Goal: Task Accomplishment & Management: Use online tool/utility

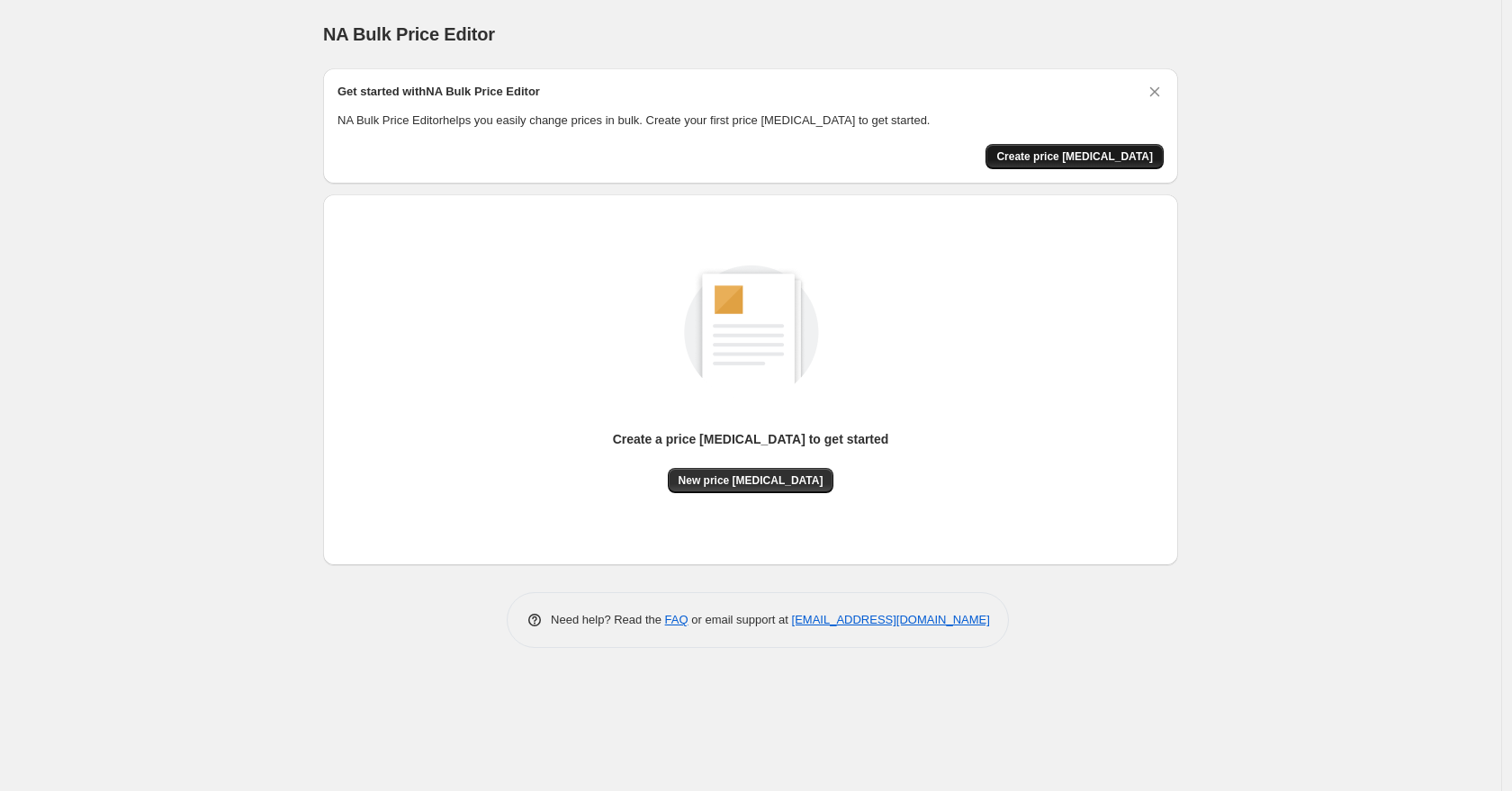
click at [1103, 147] on button "Create price change job" at bounding box center [1074, 156] width 178 height 25
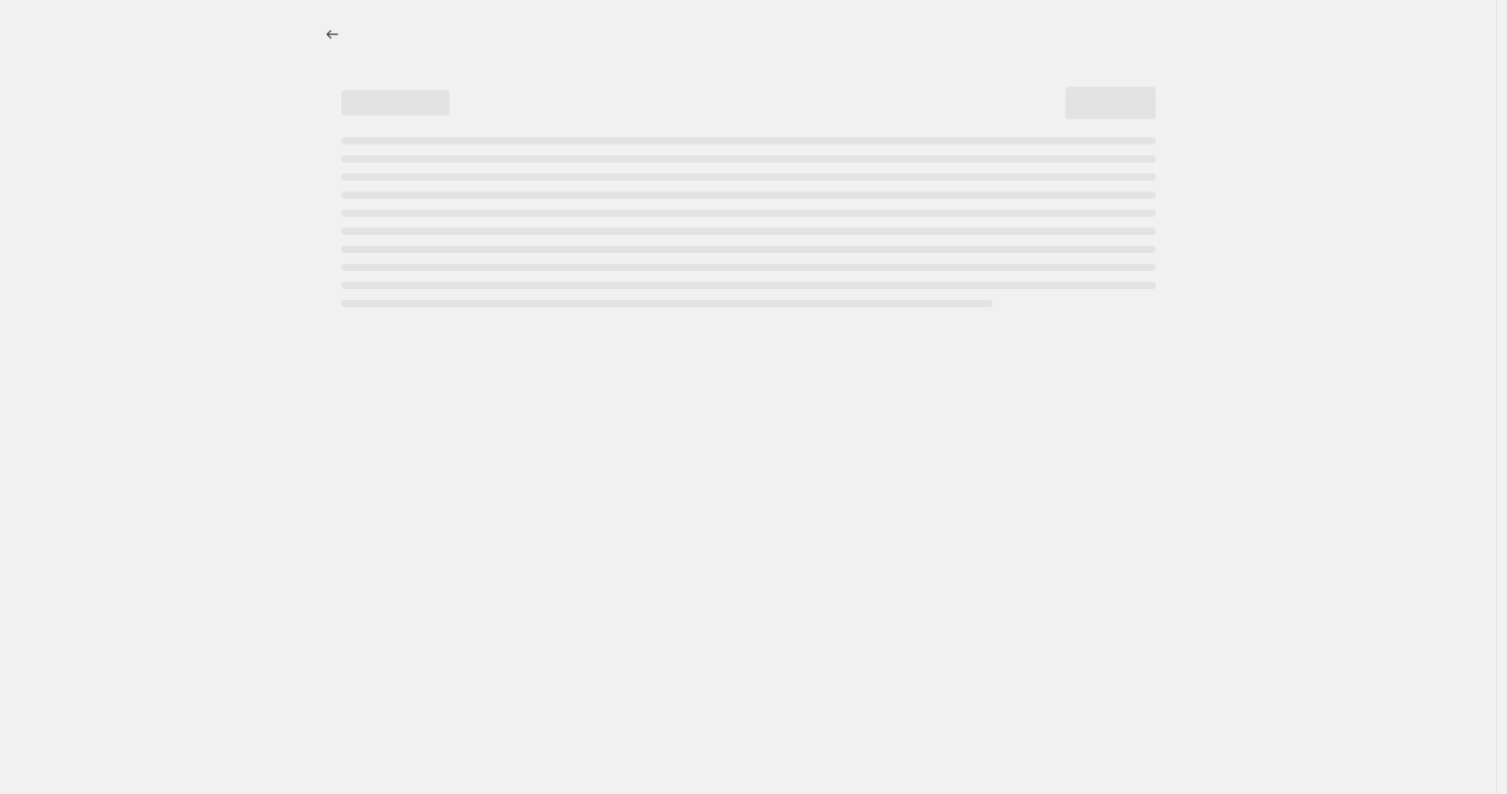
select select "percentage"
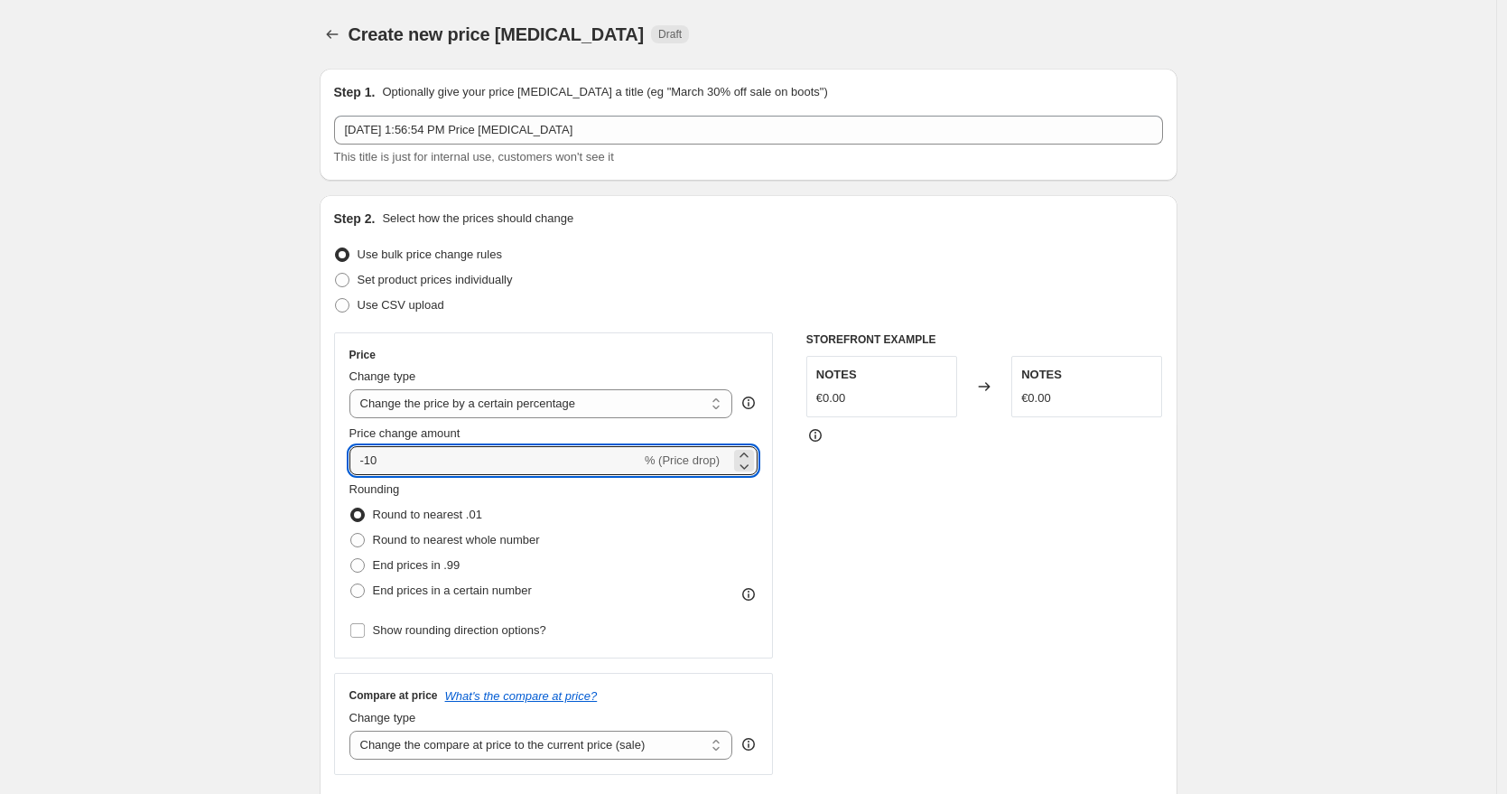
drag, startPoint x: 461, startPoint y: 456, endPoint x: 333, endPoint y: 448, distance: 127.6
click at [333, 448] on div "Step 2. Select how the prices should change Use bulk price change rules Set pro…" at bounding box center [749, 512] width 858 height 634
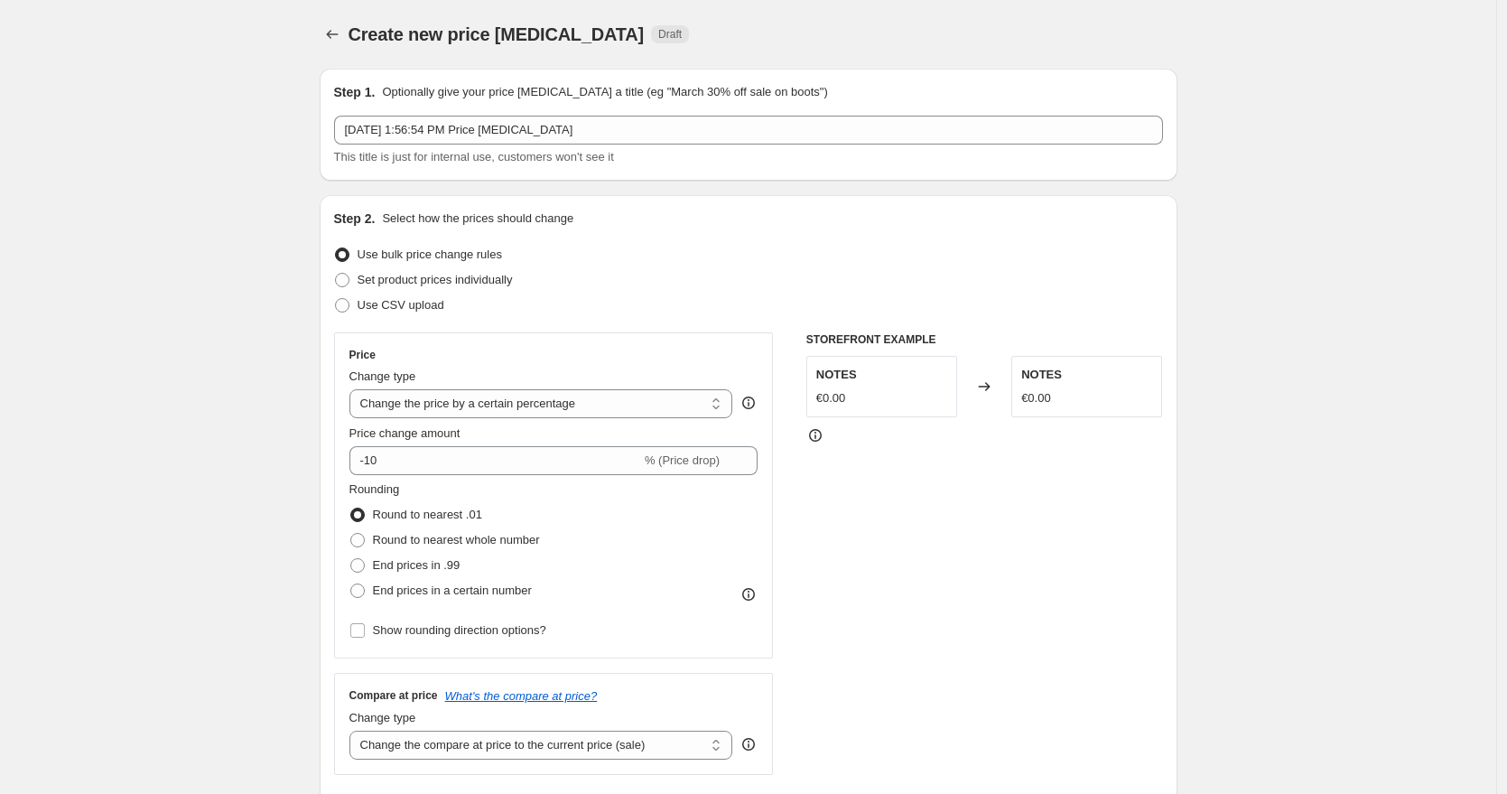
click at [337, 27] on icon "Price change jobs" at bounding box center [332, 34] width 18 height 18
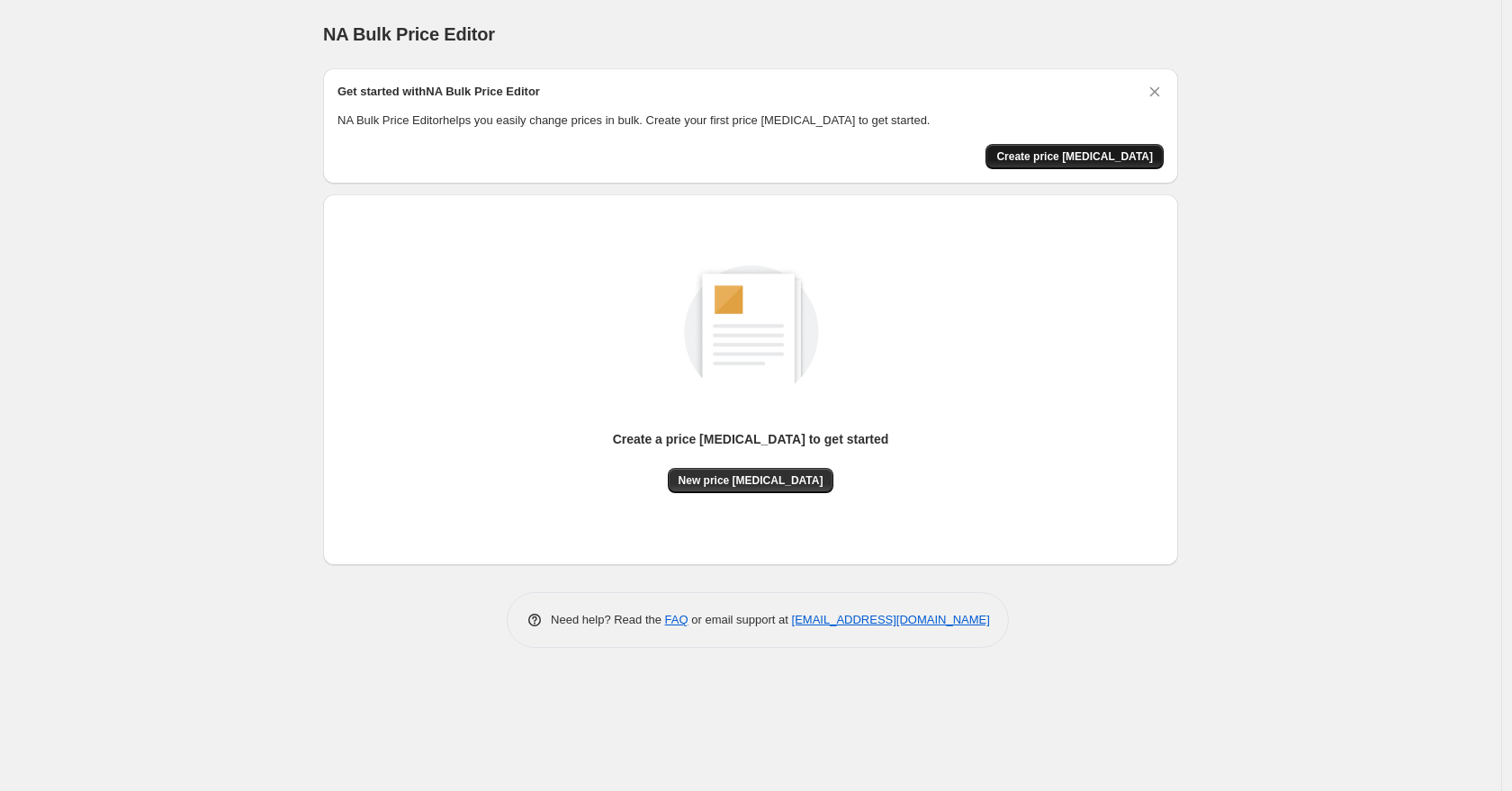
click at [1064, 147] on button "Create price change job" at bounding box center [1074, 156] width 178 height 25
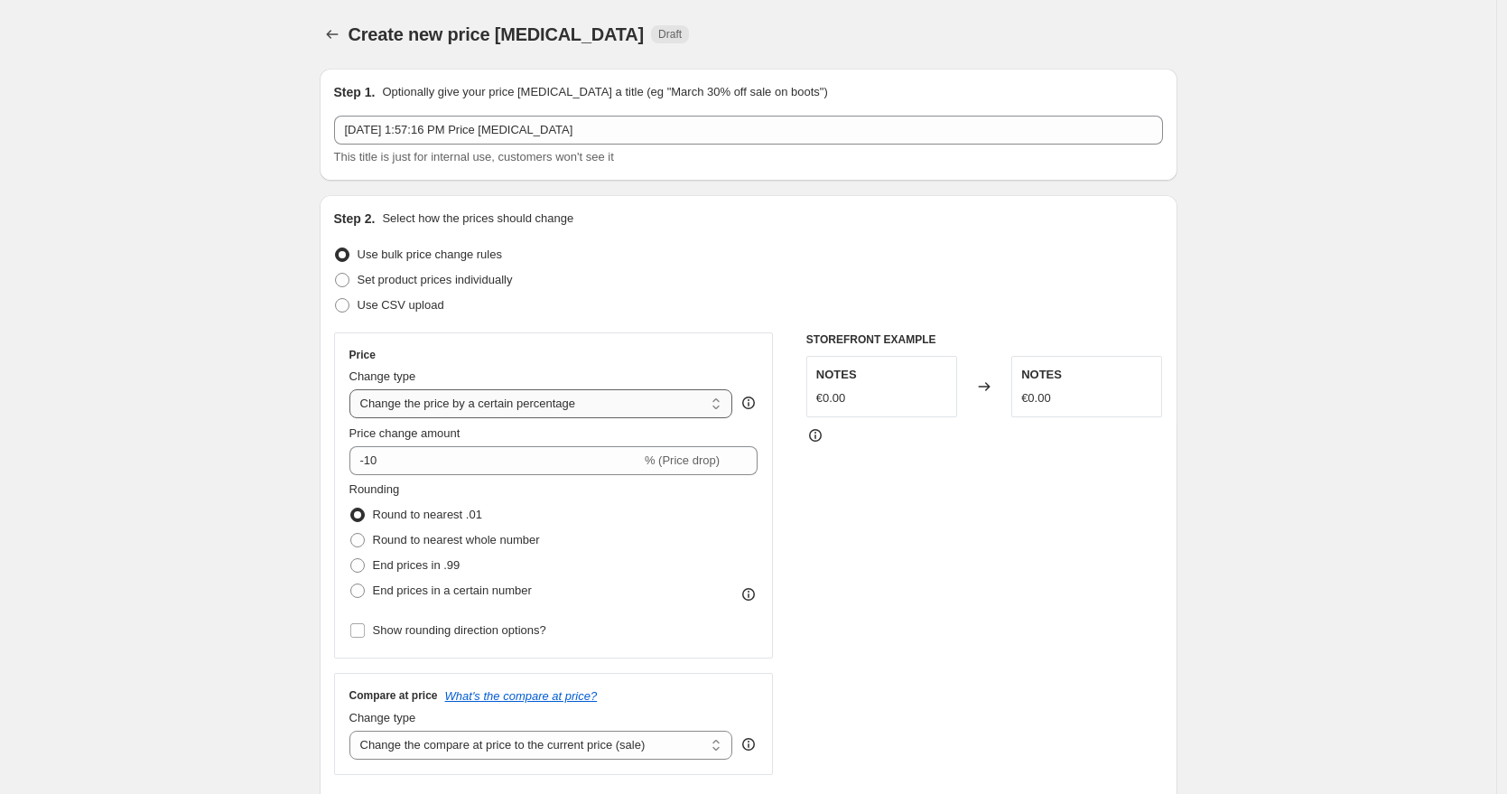
click at [613, 398] on select "Change the price to a certain amount Change the price by a certain amount Chang…" at bounding box center [542, 403] width 384 height 29
select select "by"
click at [354, 389] on select "Change the price to a certain amount Change the price by a certain amount Chang…" at bounding box center [542, 403] width 384 height 29
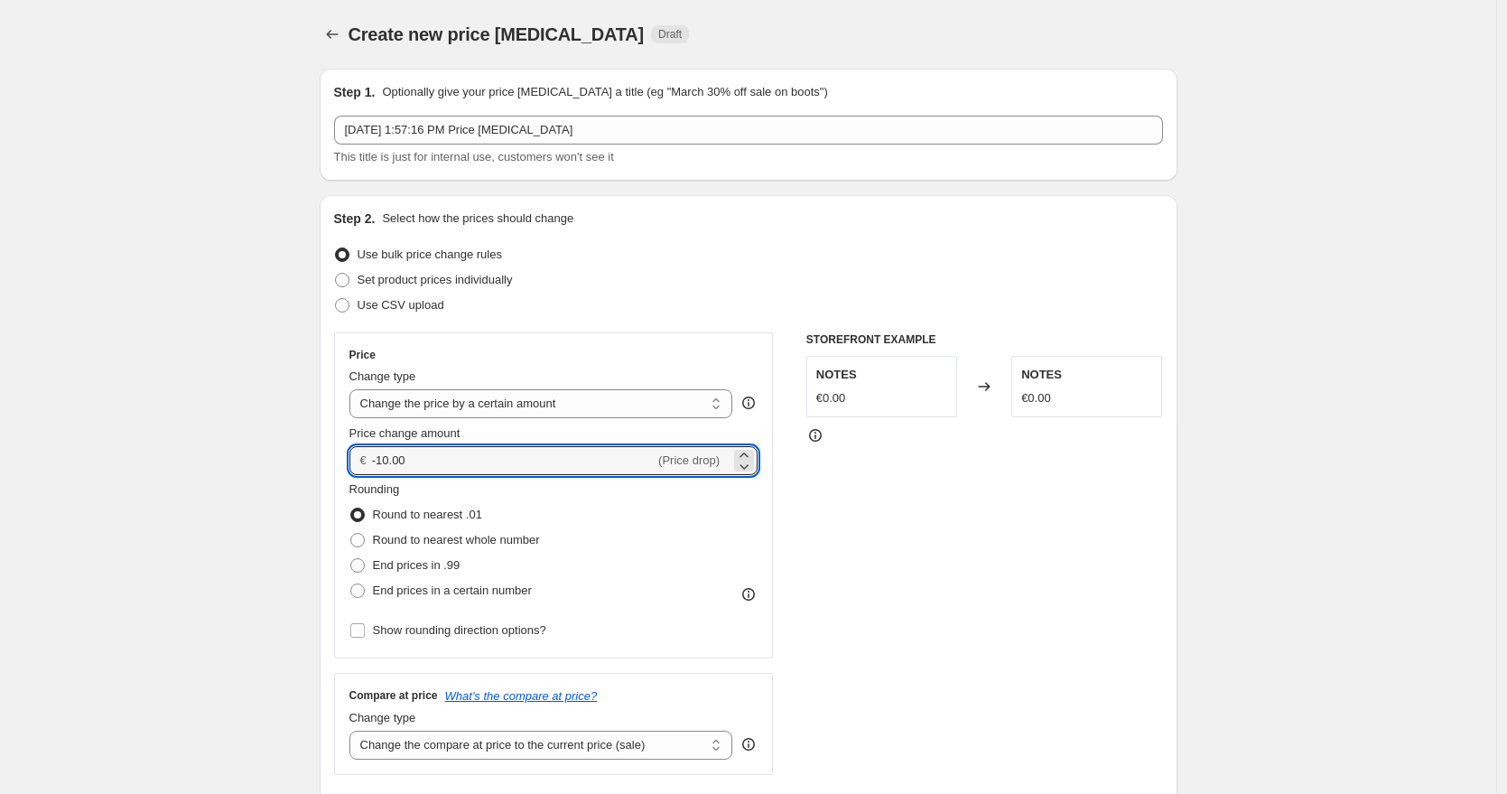
drag, startPoint x: 418, startPoint y: 463, endPoint x: 269, endPoint y: 453, distance: 149.3
type input "5.00"
drag, startPoint x: 275, startPoint y: 462, endPoint x: 271, endPoint y: 474, distance: 12.6
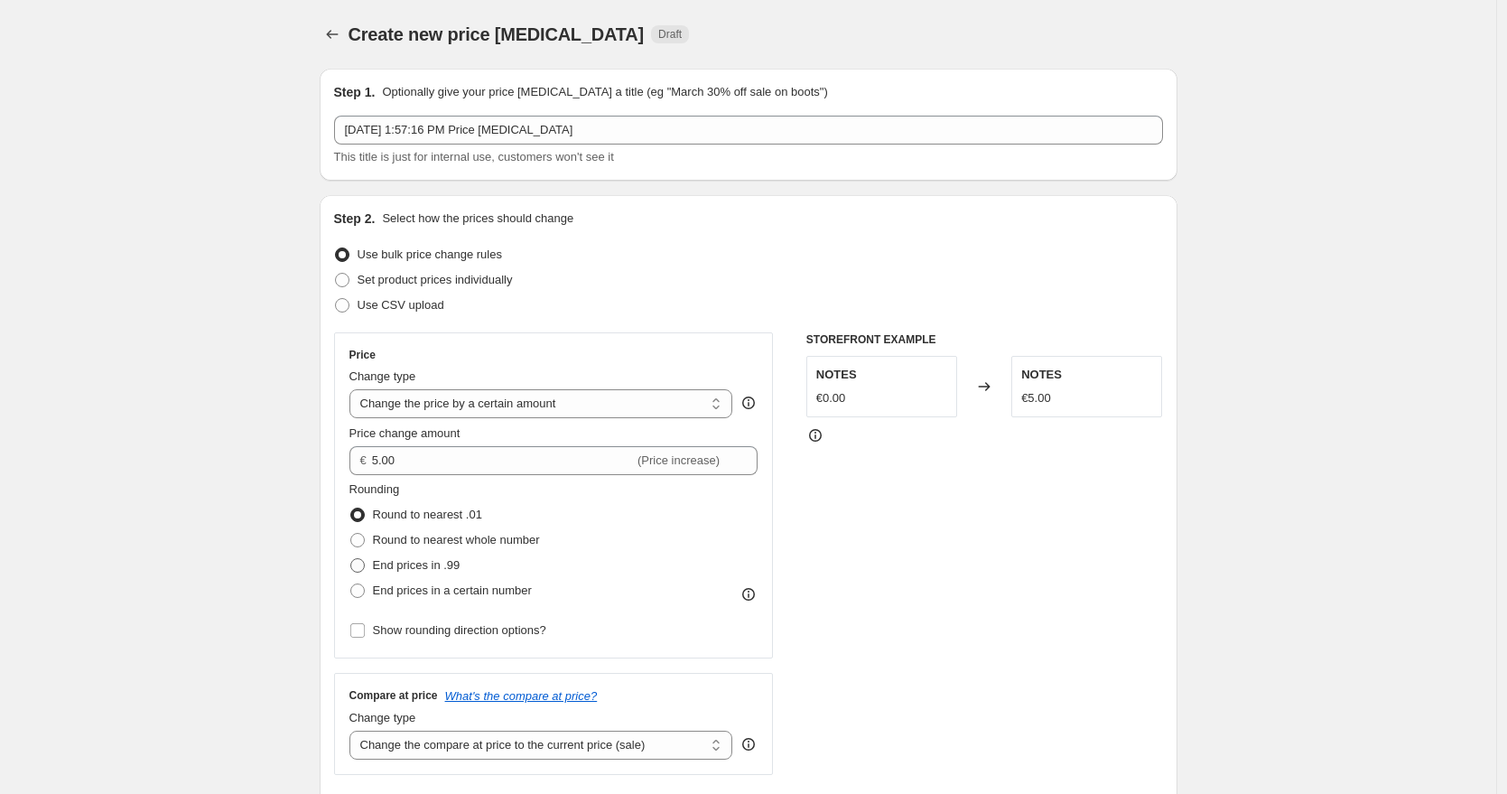
click at [400, 558] on span "End prices in .99" at bounding box center [417, 565] width 88 height 14
click at [351, 558] on input "End prices in .99" at bounding box center [350, 558] width 1 height 1
radio input "true"
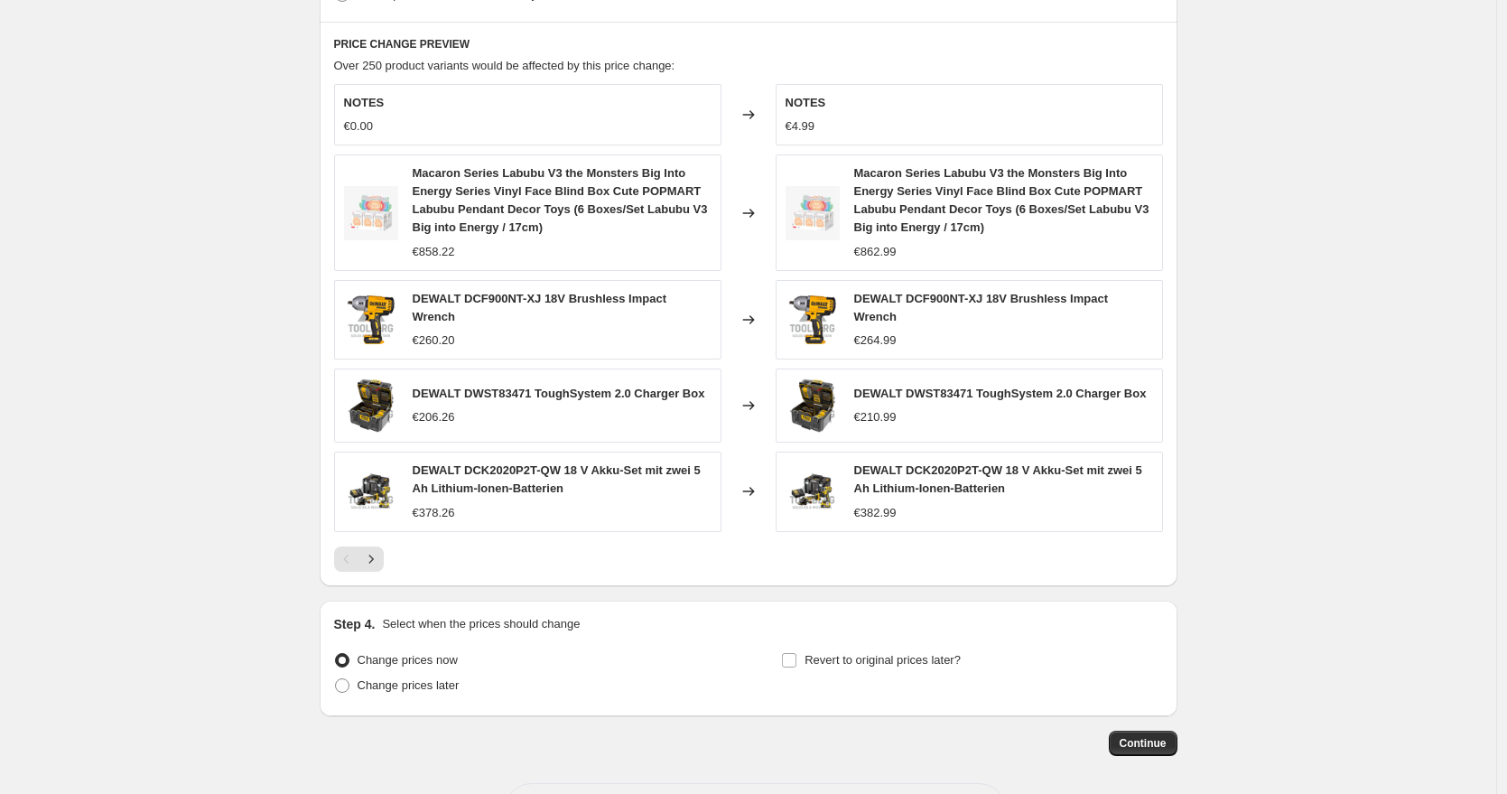
scroll to position [1058, 0]
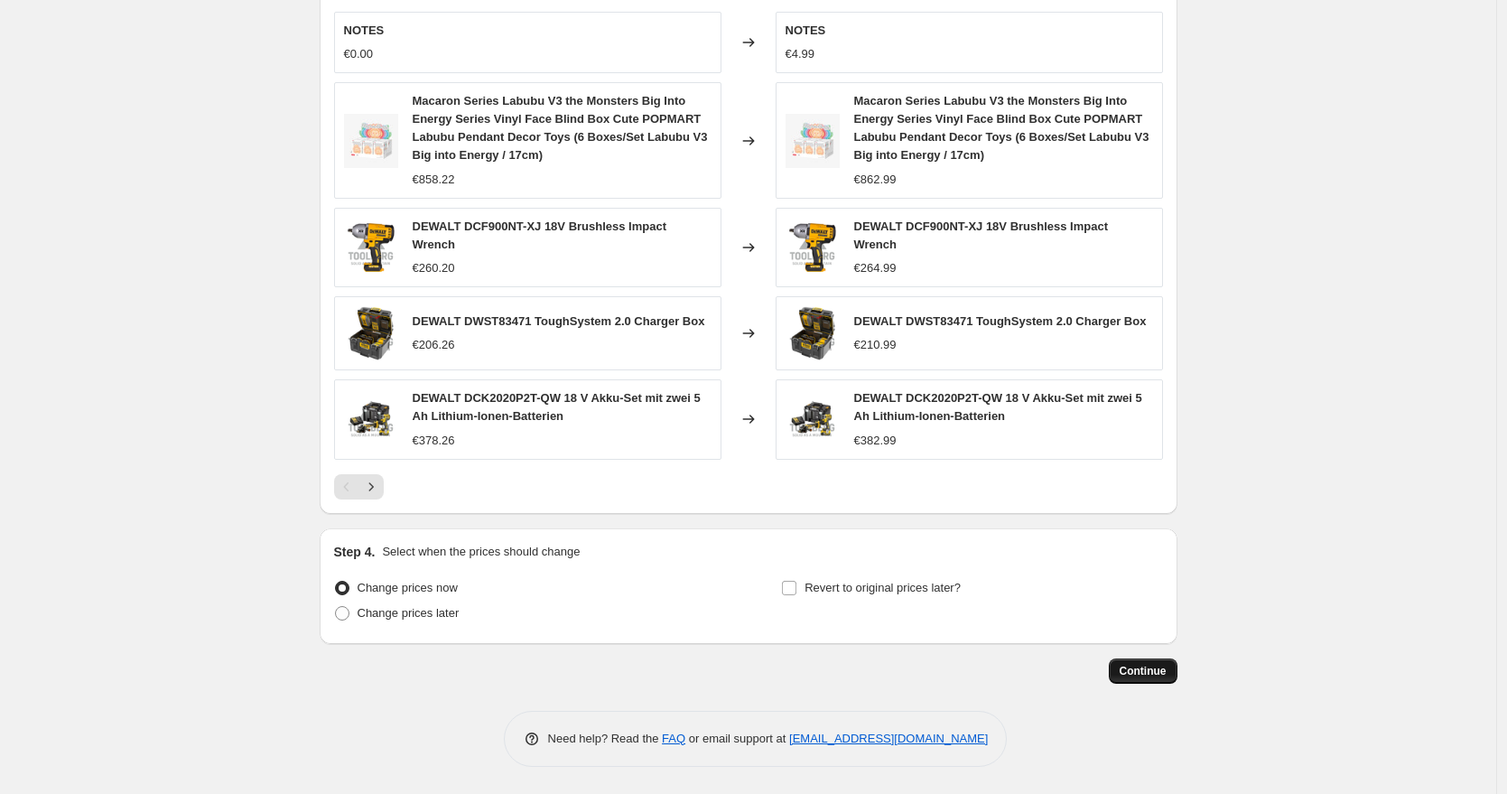
click at [1156, 669] on span "Continue" at bounding box center [1143, 671] width 47 height 14
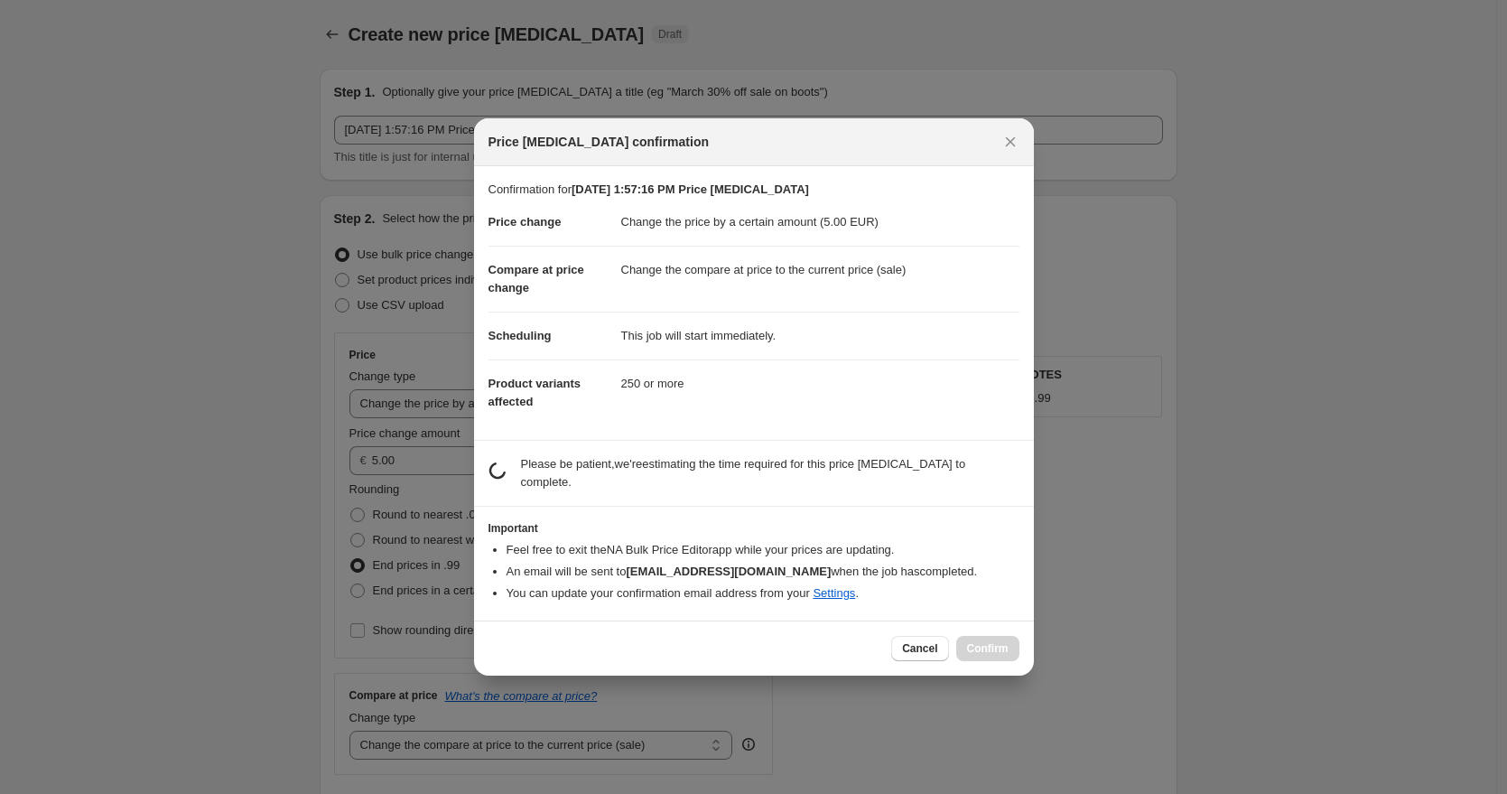
scroll to position [0, 0]
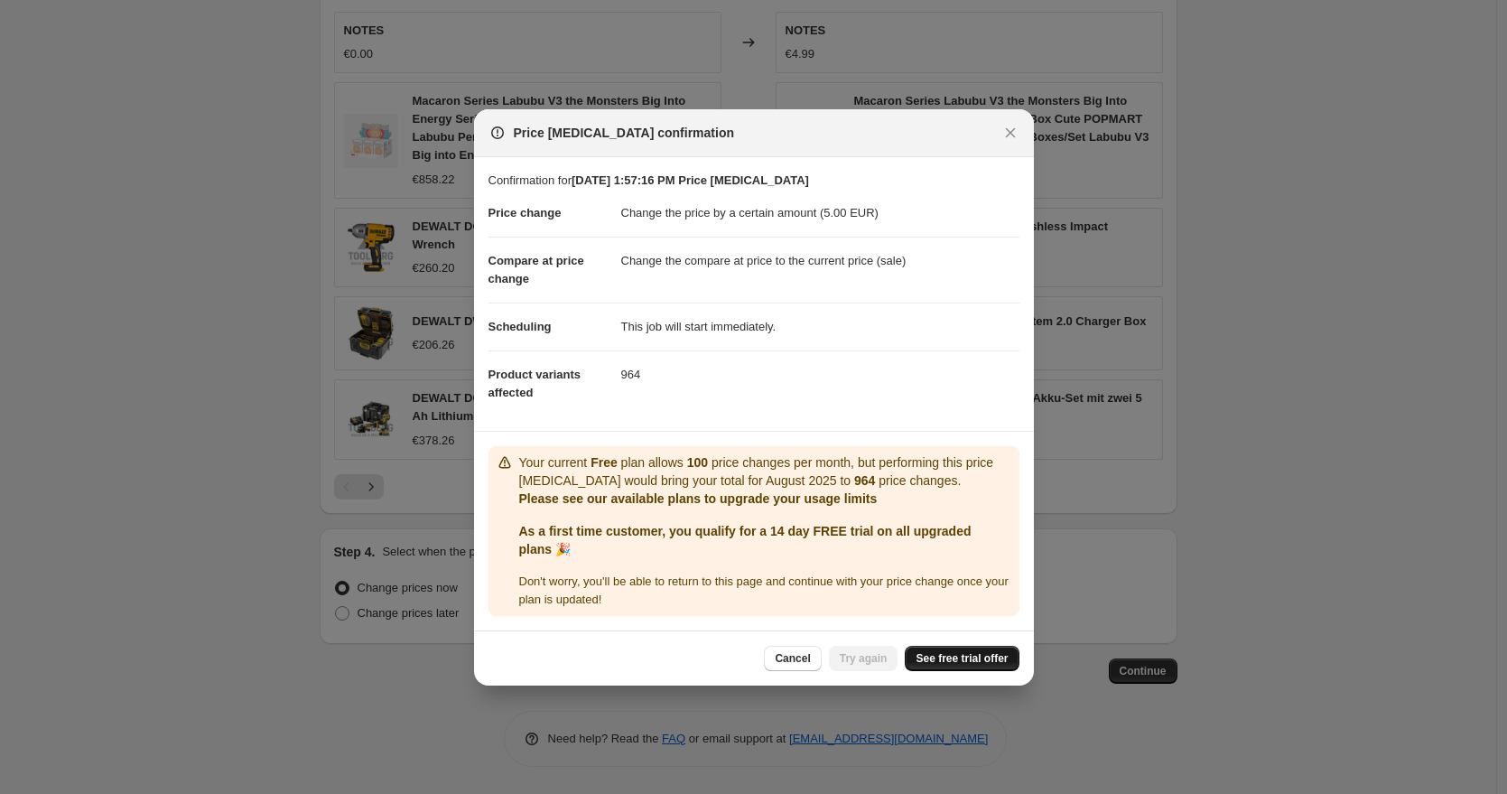
click at [933, 654] on span "See free trial offer" at bounding box center [962, 658] width 92 height 14
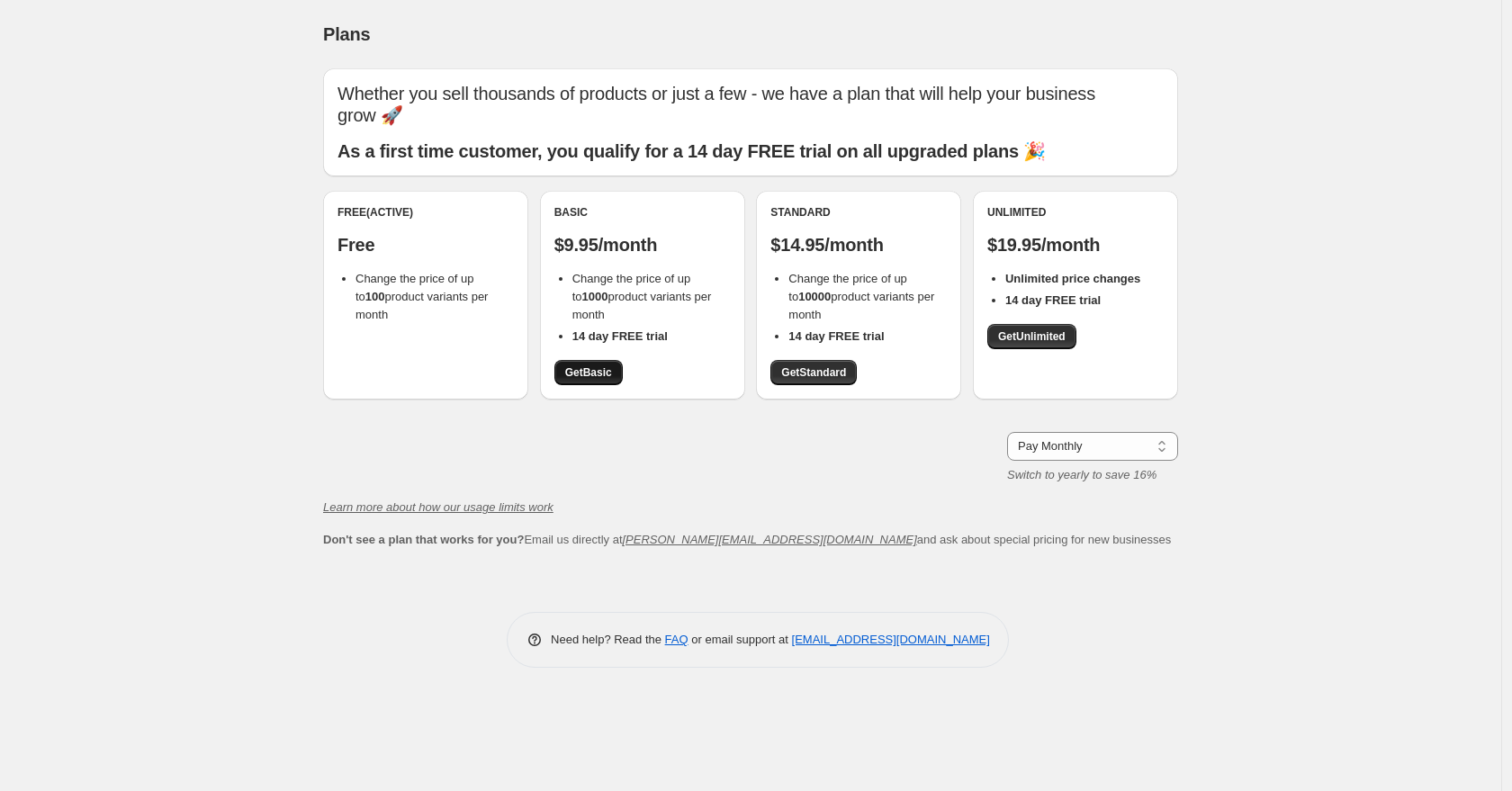
click at [592, 366] on span "Get Basic" at bounding box center [588, 373] width 47 height 14
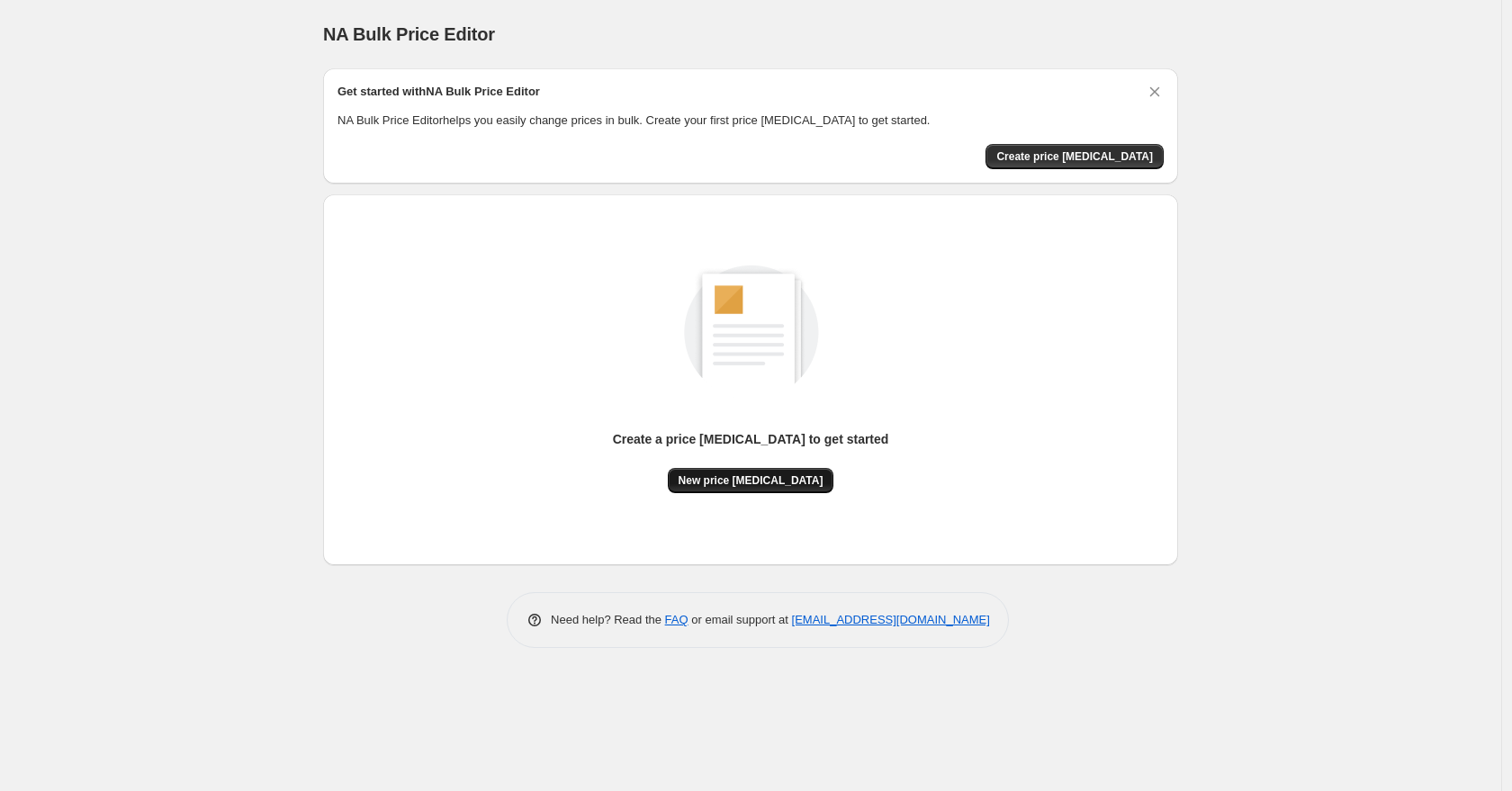
click at [778, 478] on span "New price change job" at bounding box center [751, 480] width 145 height 14
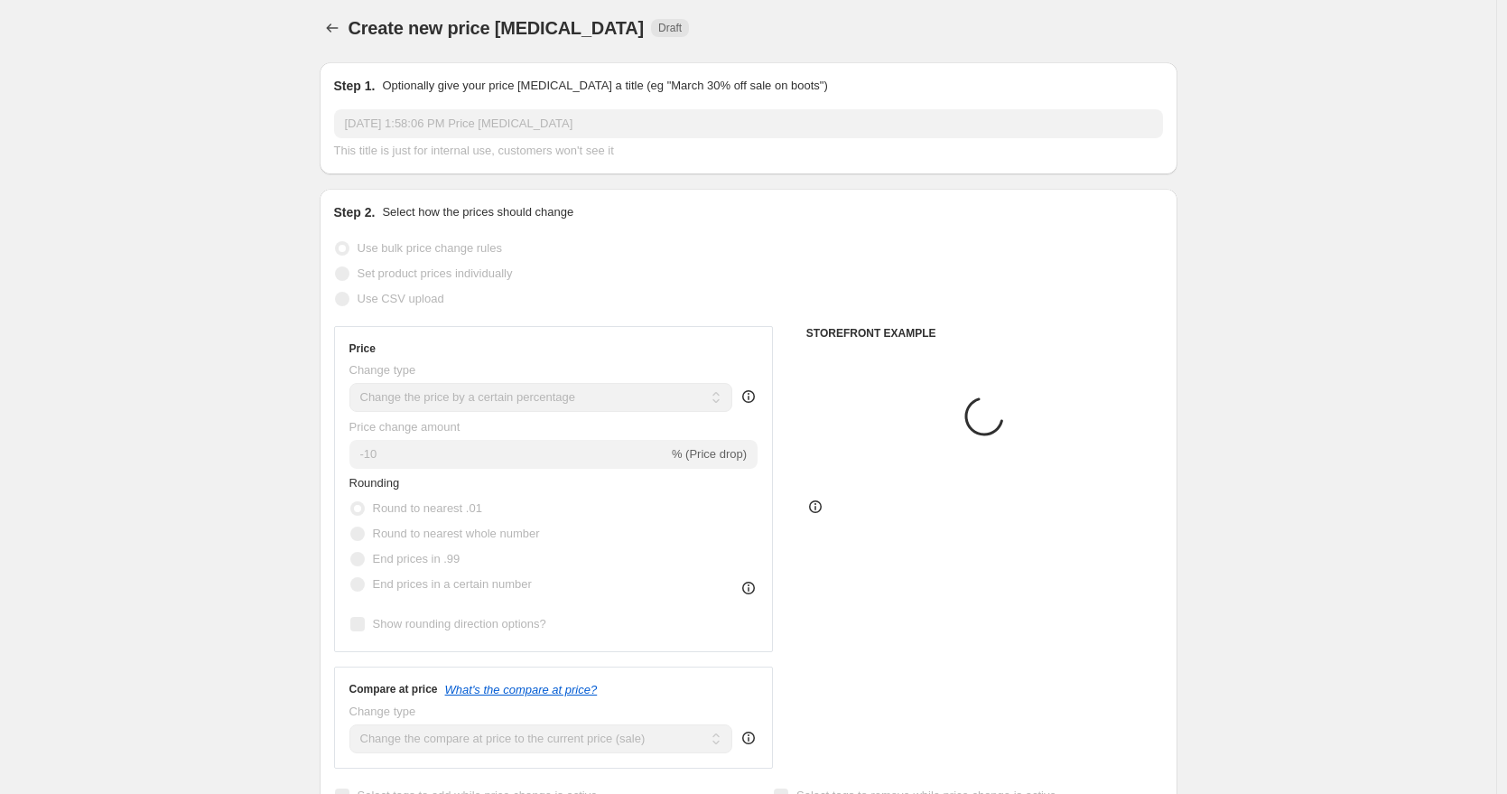
scroll to position [7, 0]
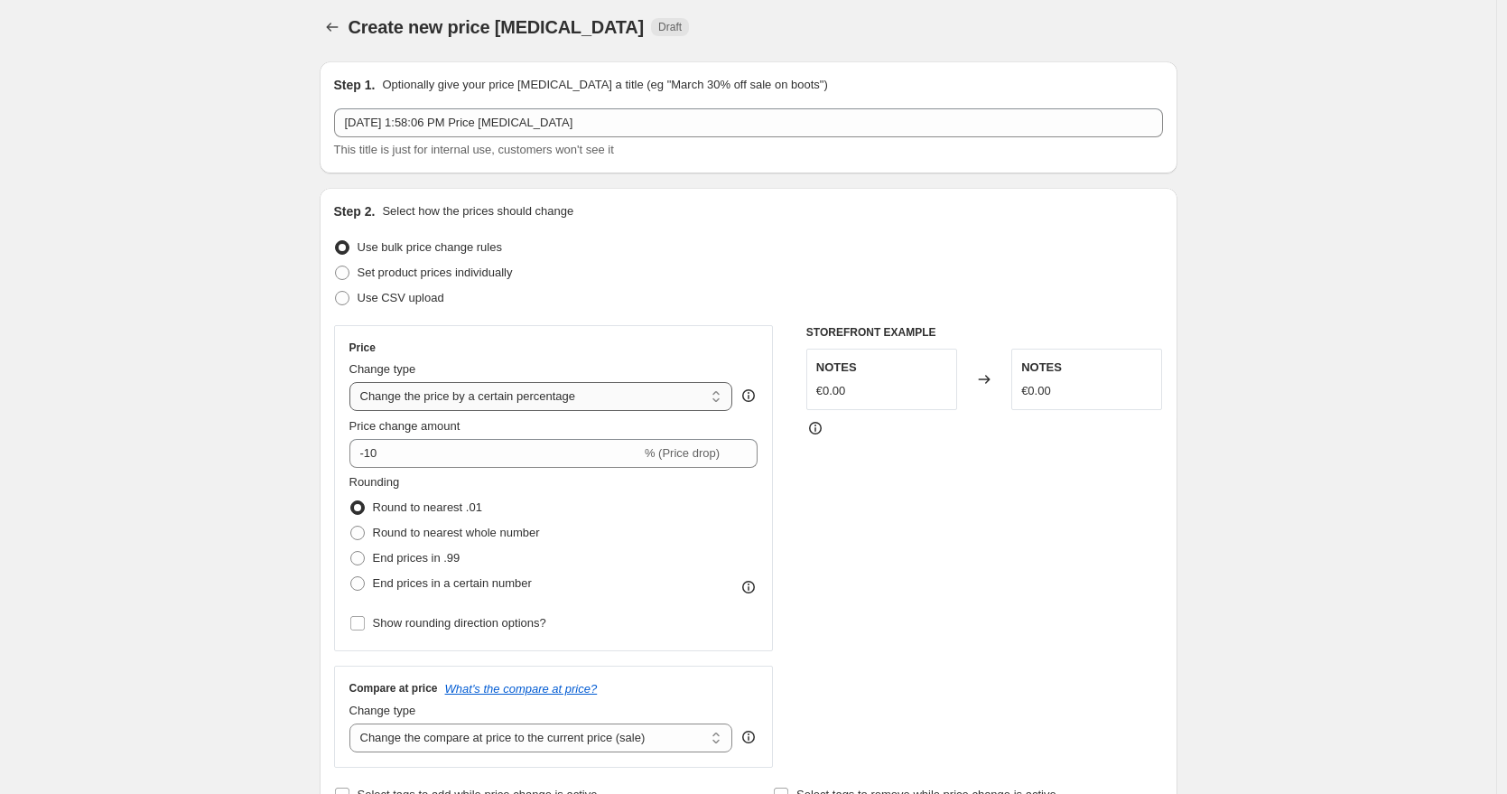
click at [476, 396] on select "Change the price to a certain amount Change the price by a certain amount Chang…" at bounding box center [542, 396] width 384 height 29
select select "by"
click at [354, 382] on select "Change the price to a certain amount Change the price by a certain amount Chang…" at bounding box center [542, 396] width 384 height 29
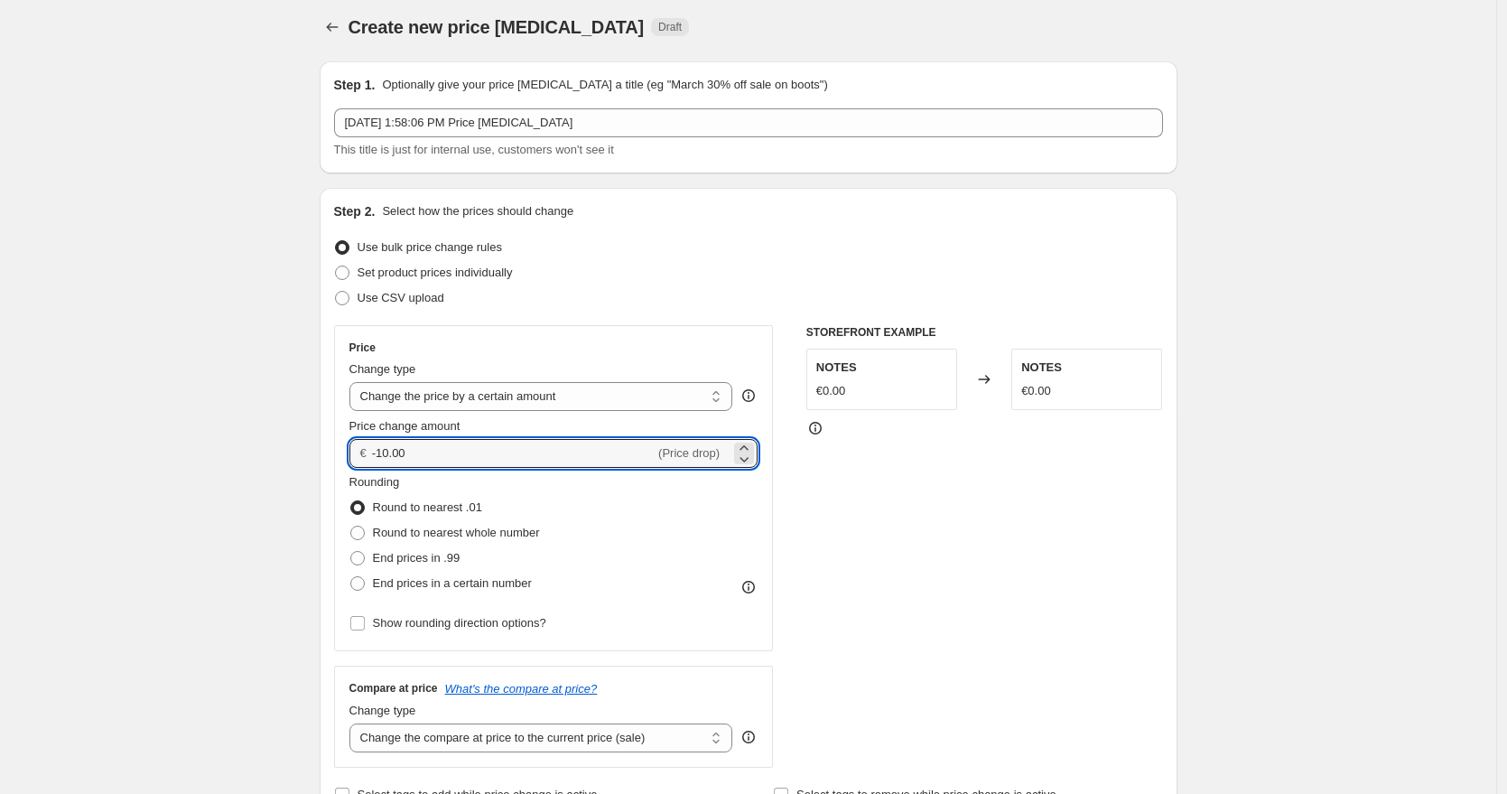
drag, startPoint x: 448, startPoint y: 461, endPoint x: 238, endPoint y: 460, distance: 210.4
type input "5.00"
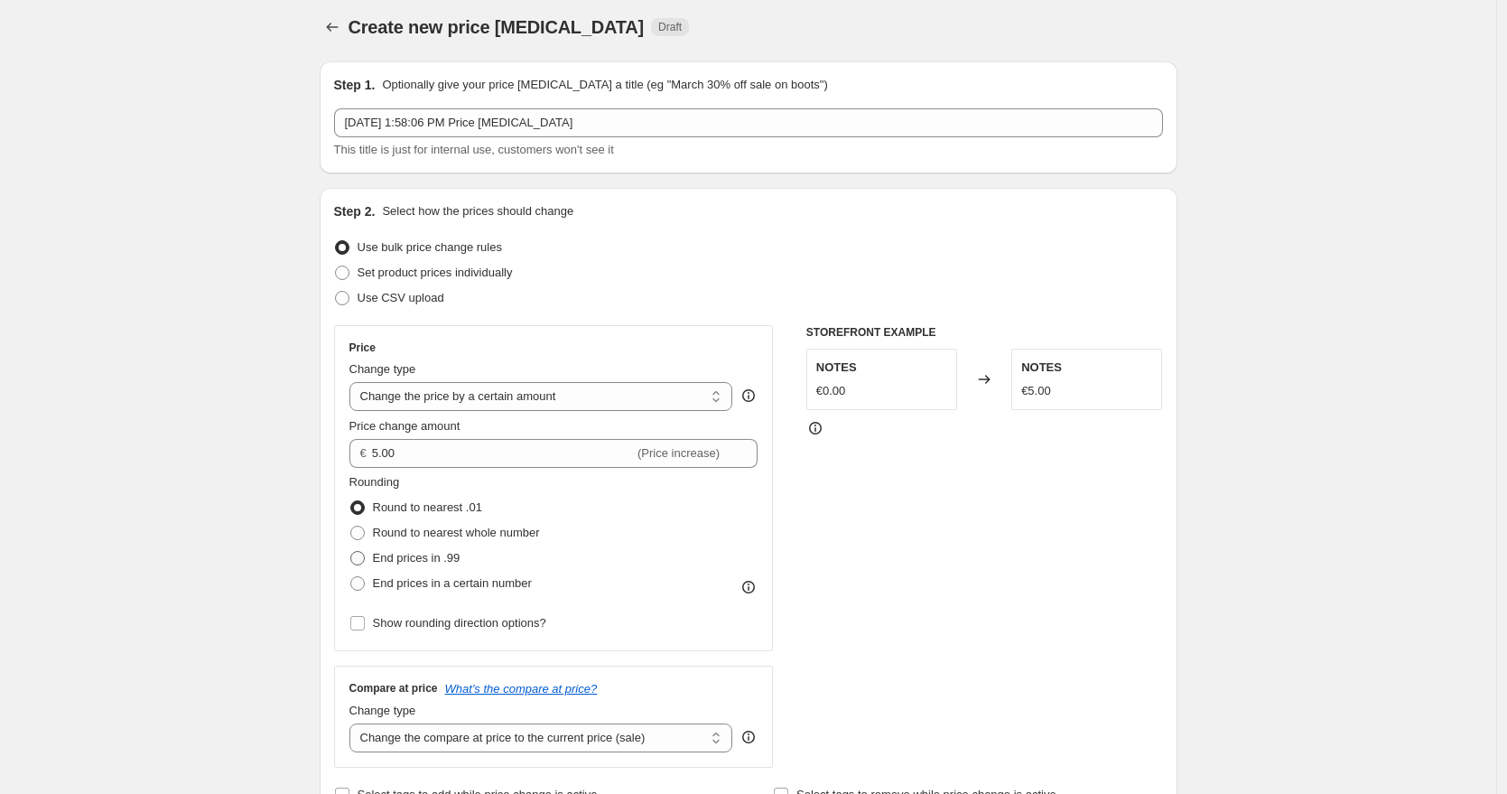
click at [419, 556] on span "End prices in .99" at bounding box center [417, 558] width 88 height 14
click at [351, 552] on input "End prices in .99" at bounding box center [350, 551] width 1 height 1
radio input "true"
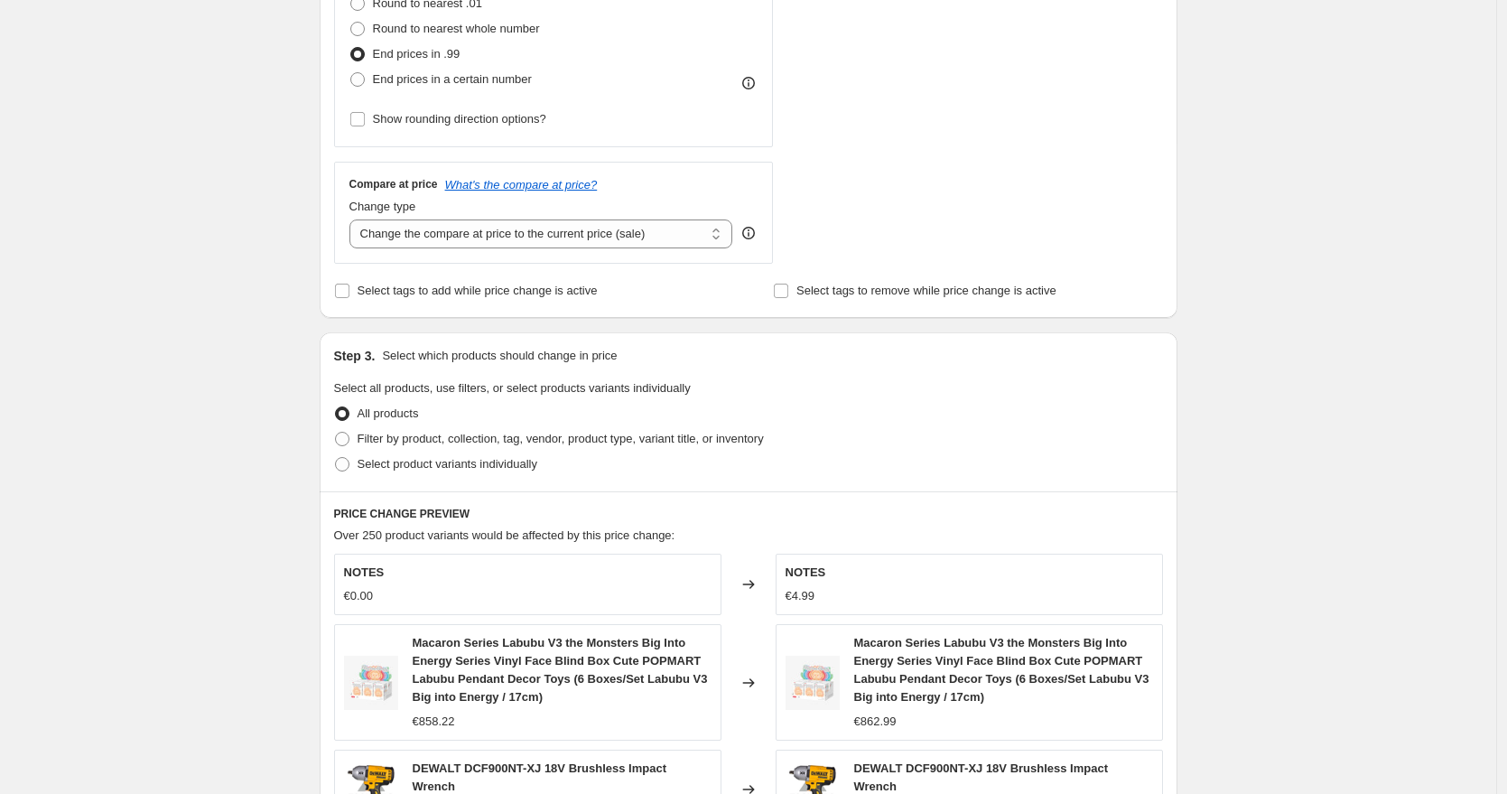
scroll to position [340, 0]
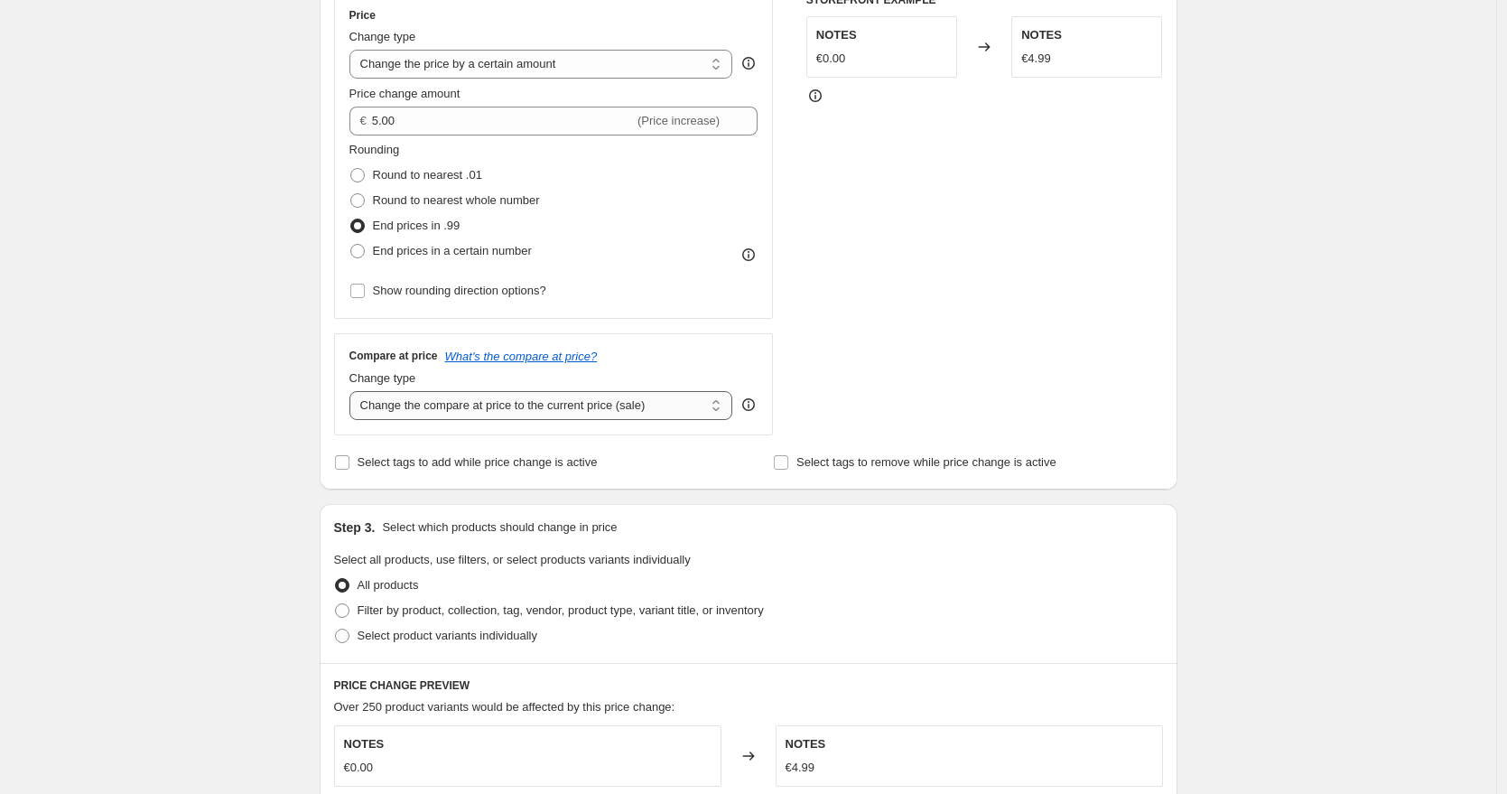
click at [541, 416] on select "Change the compare at price to the current price (sale) Change the compare at p…" at bounding box center [542, 405] width 384 height 29
select select "remove"
click at [354, 391] on select "Change the compare at price to the current price (sale) Change the compare at p…" at bounding box center [542, 405] width 384 height 29
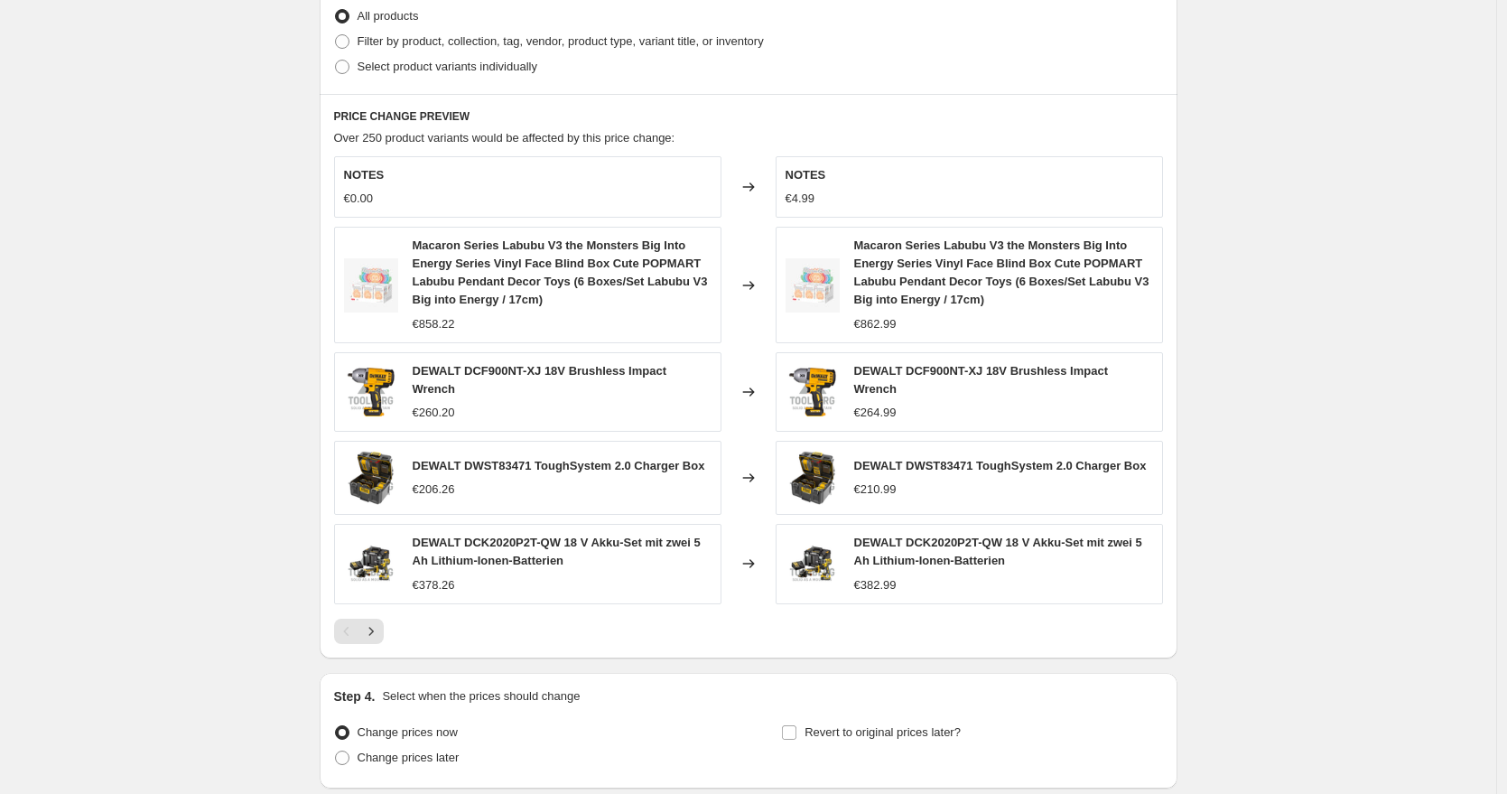
scroll to position [1058, 0]
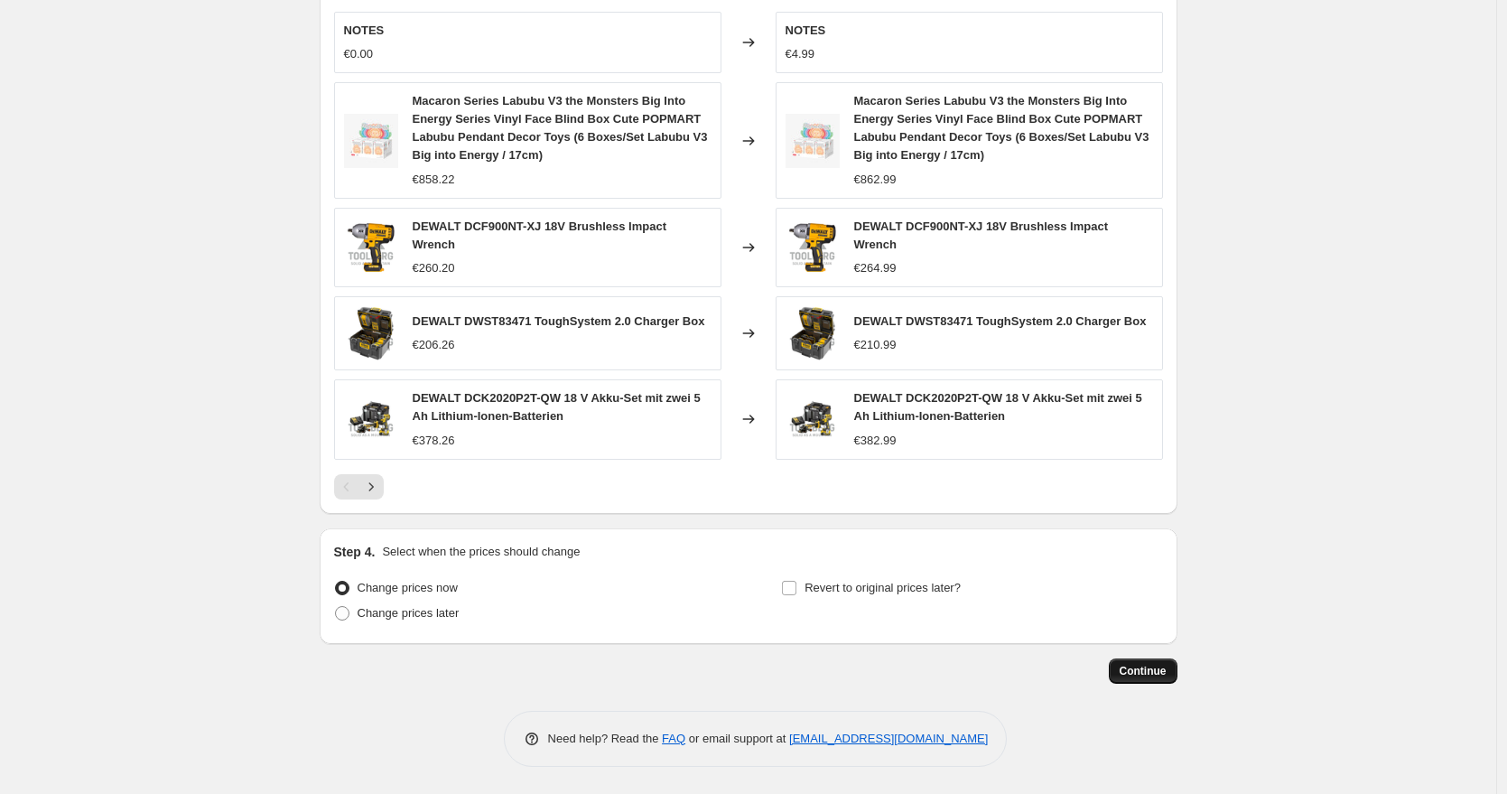
click at [1155, 673] on span "Continue" at bounding box center [1143, 671] width 47 height 14
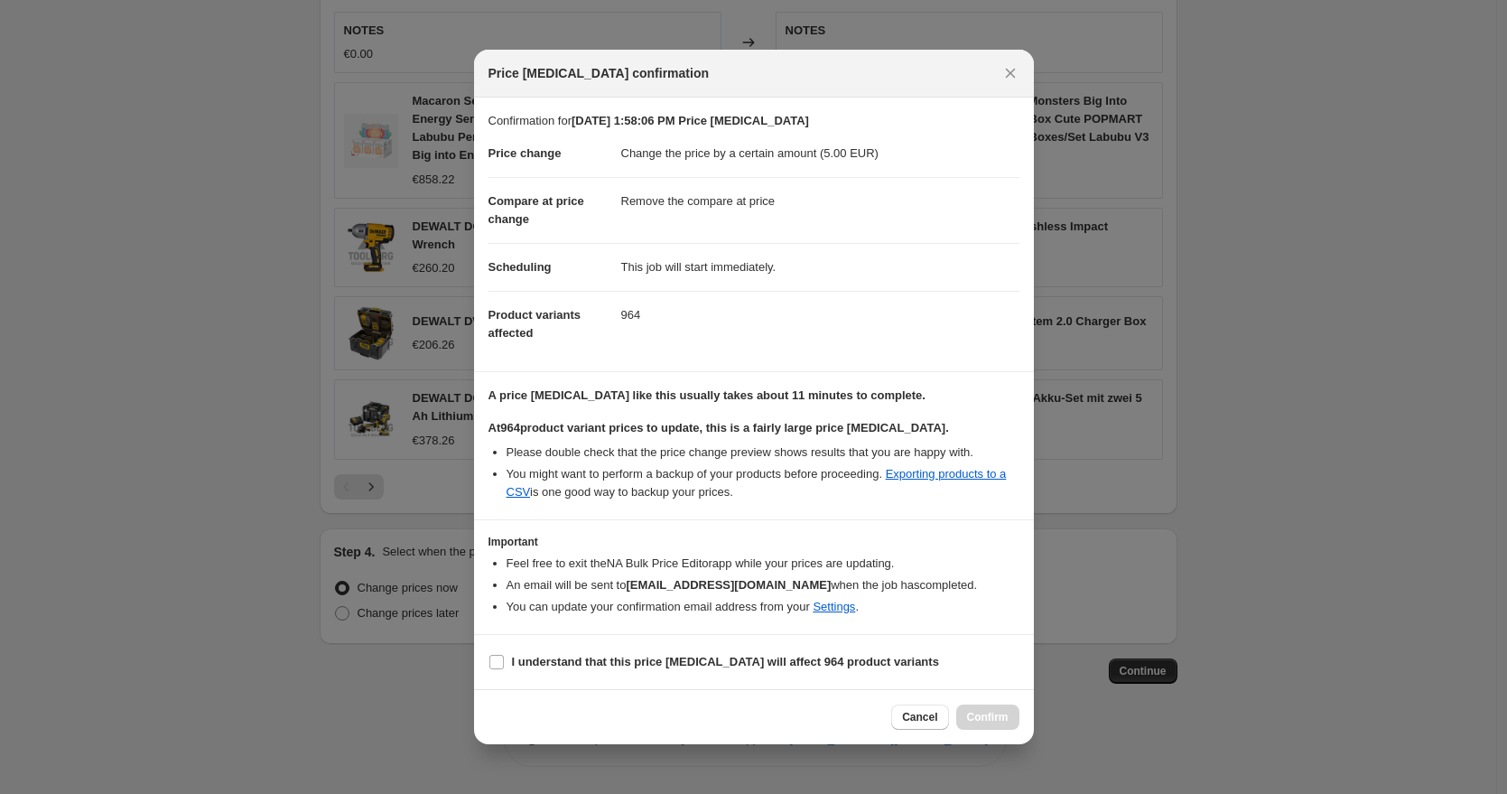
click at [680, 647] on section "I understand that this price change job will affect 964 product variants" at bounding box center [754, 662] width 560 height 54
click at [693, 660] on b "I understand that this price change job will affect 964 product variants" at bounding box center [725, 662] width 427 height 14
click at [504, 660] on input "I understand that this price change job will affect 964 product variants" at bounding box center [497, 662] width 14 height 14
checkbox input "true"
click at [973, 712] on span "Confirm" at bounding box center [988, 717] width 42 height 14
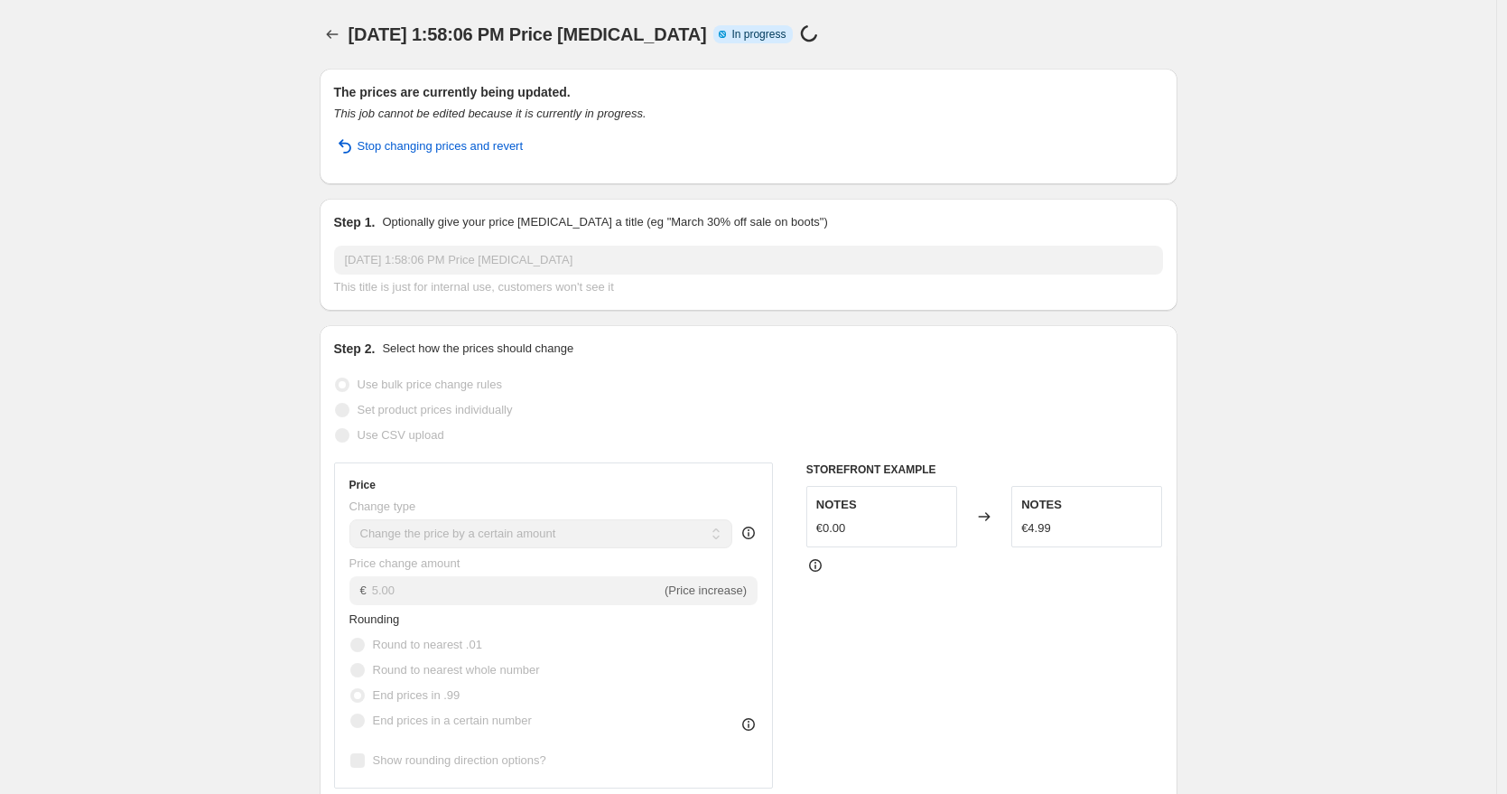
click at [331, 29] on icon "Price change jobs" at bounding box center [332, 34] width 18 height 18
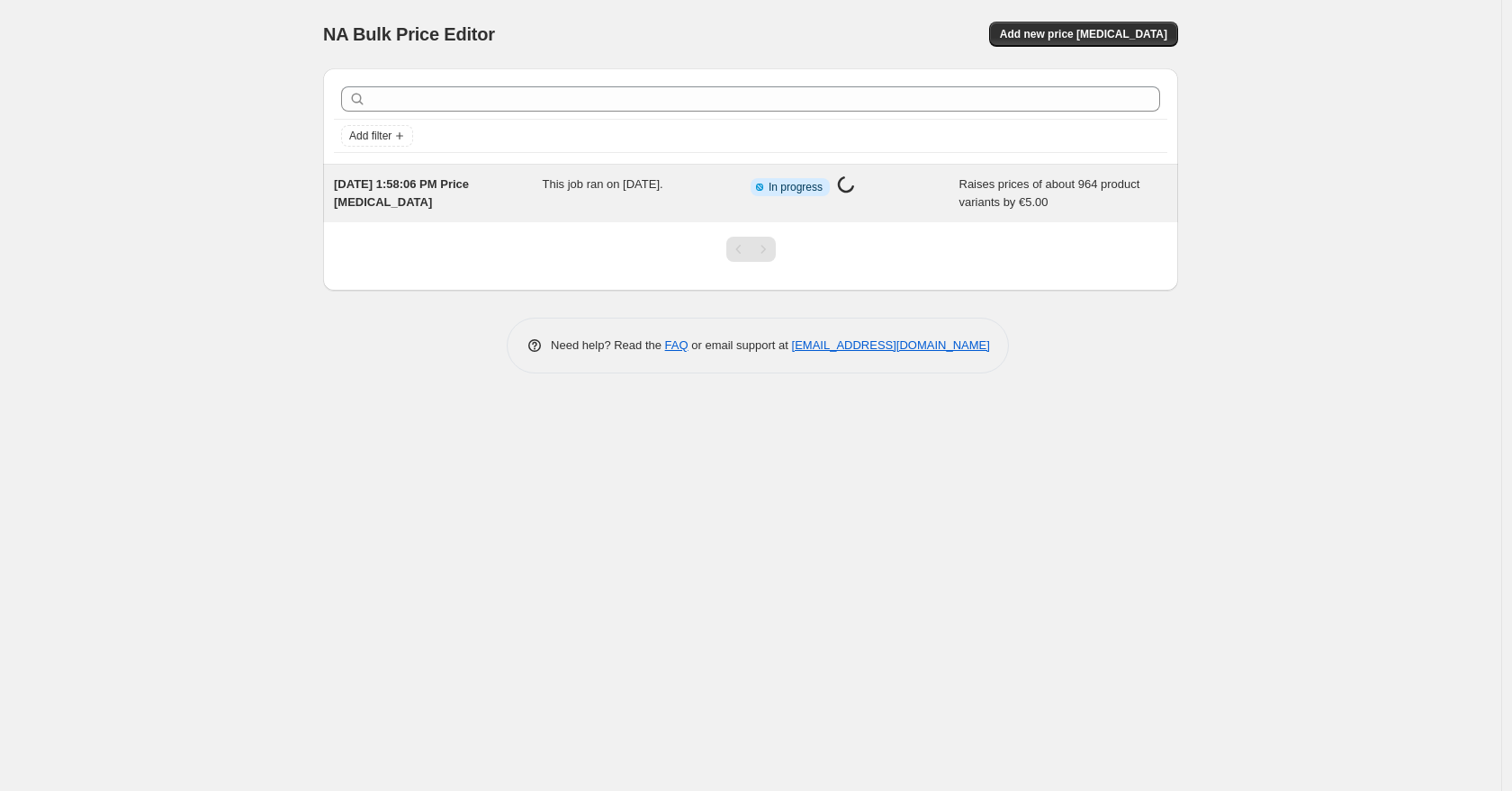
click at [850, 198] on div "Info Partially complete In progress Price [MEDICAL_DATA] in progress..." at bounding box center [855, 193] width 209 height 36
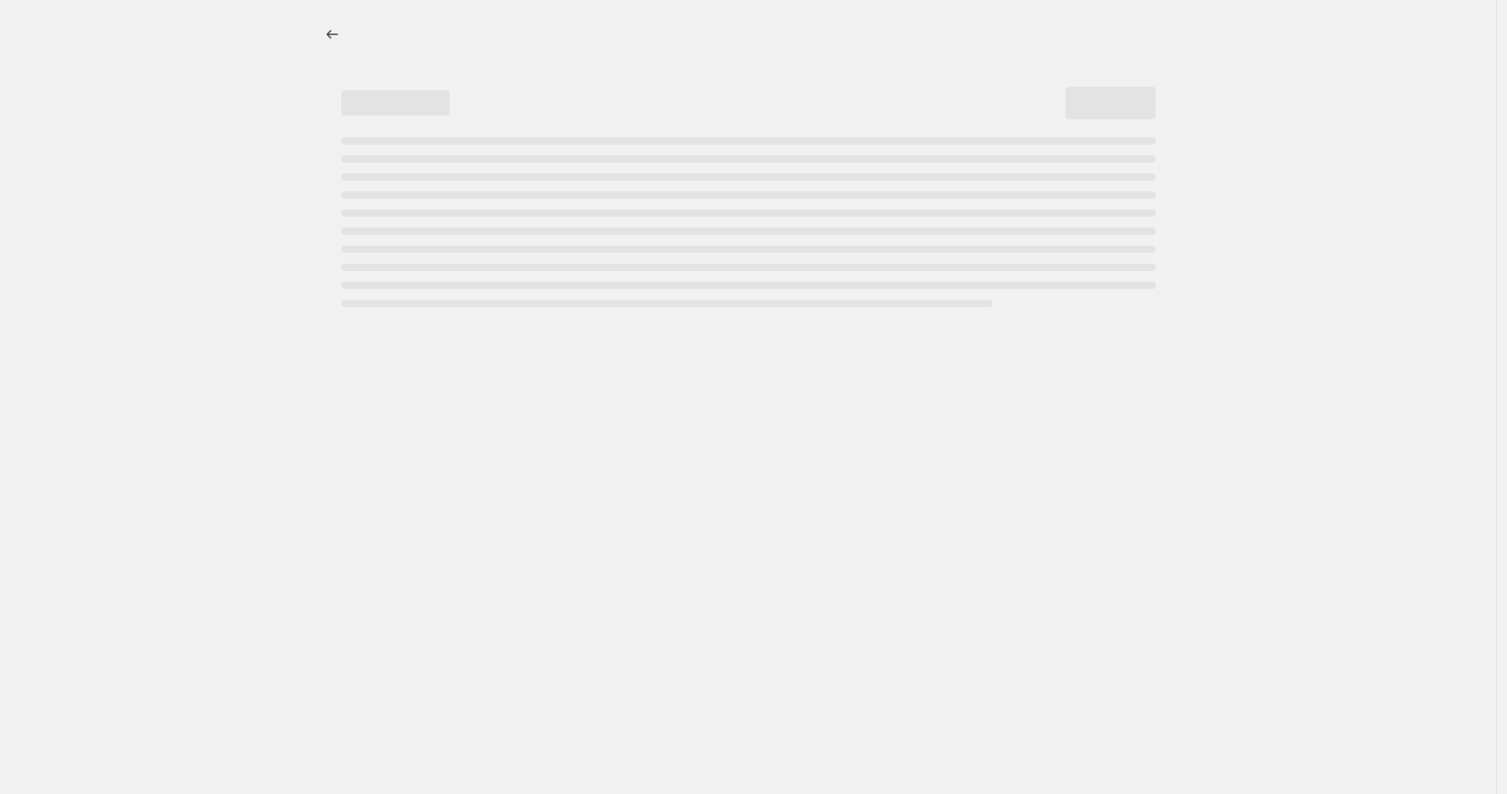
select select "by"
select select "remove"
